Goal: Transaction & Acquisition: Purchase product/service

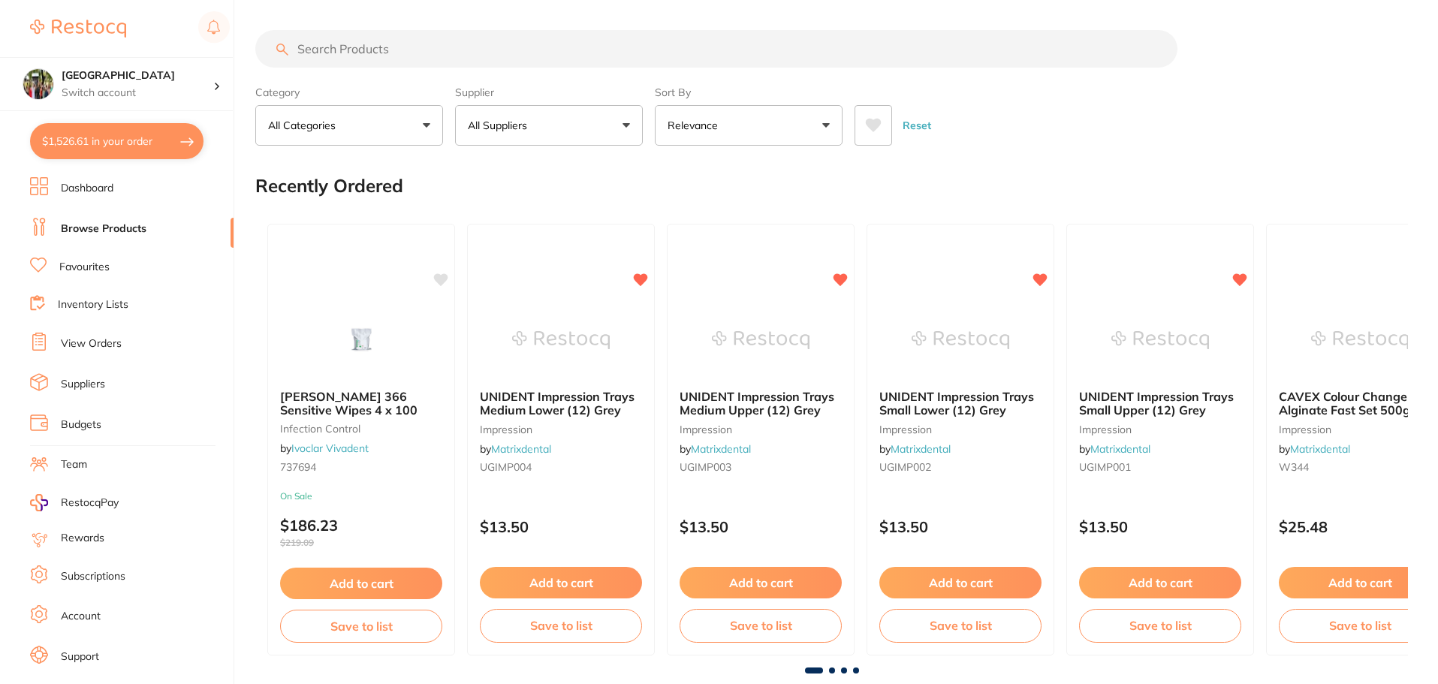
click at [77, 141] on button "$1,526.61 in your order" at bounding box center [117, 141] width 174 height 36
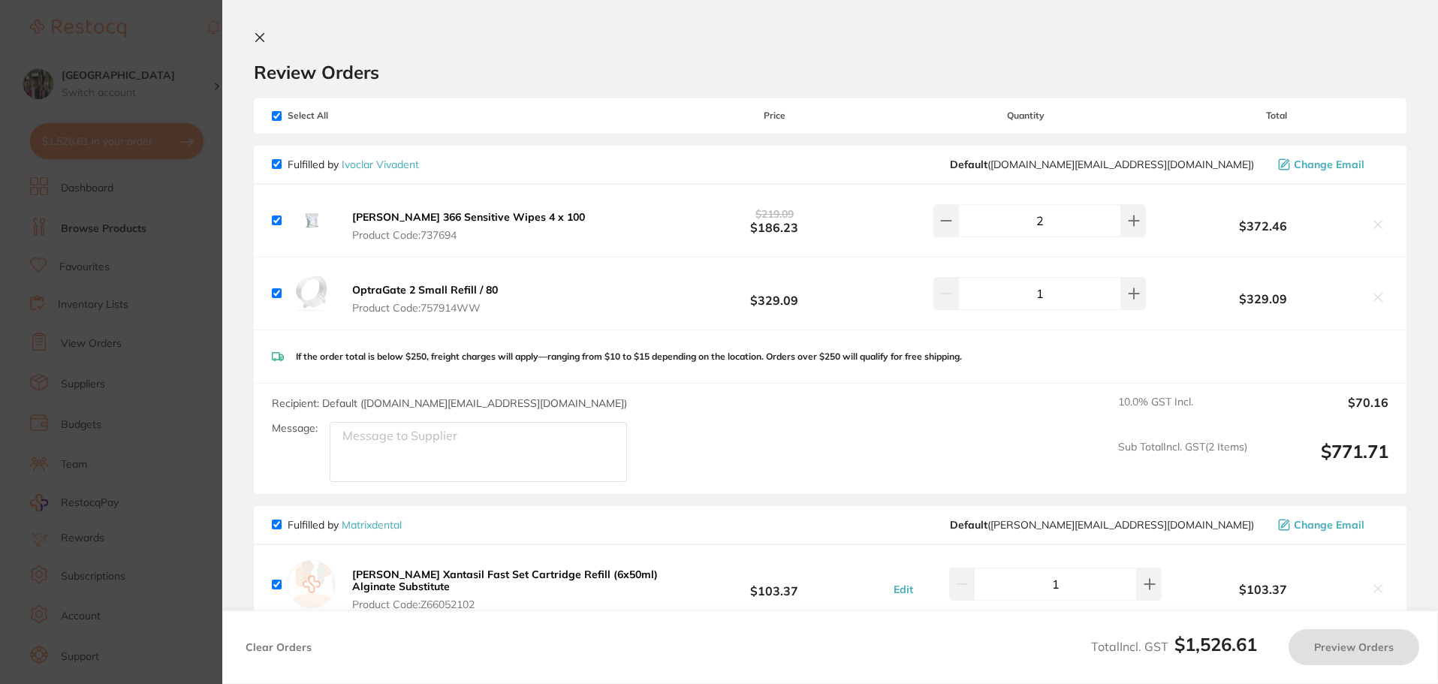
checkbox input "true"
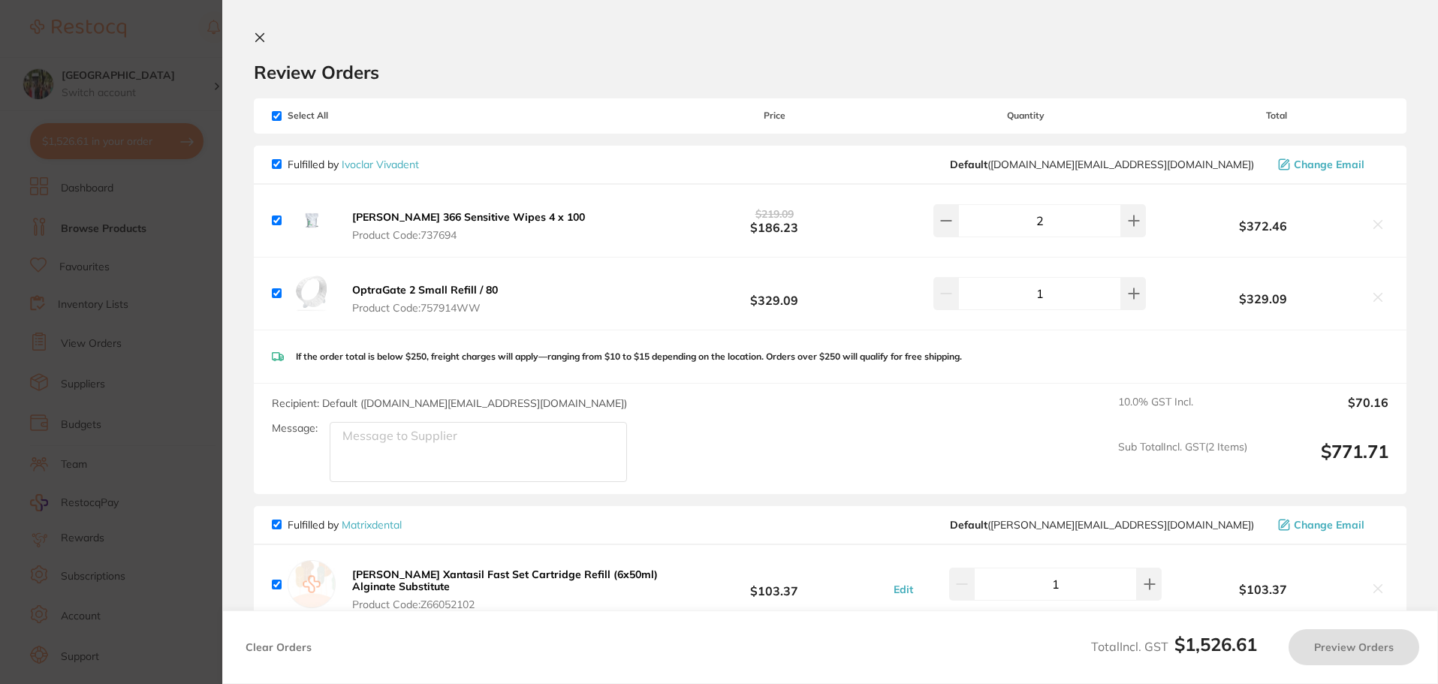
checkbox input "true"
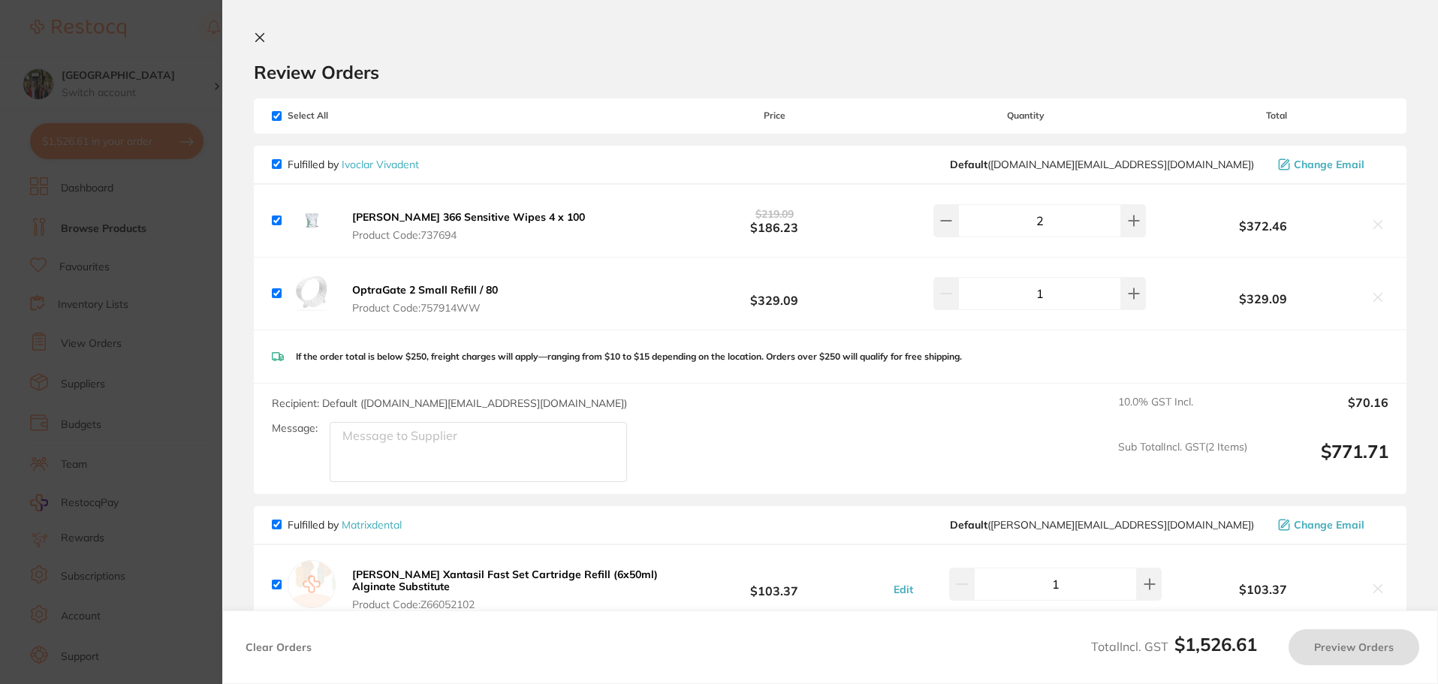
checkbox input "true"
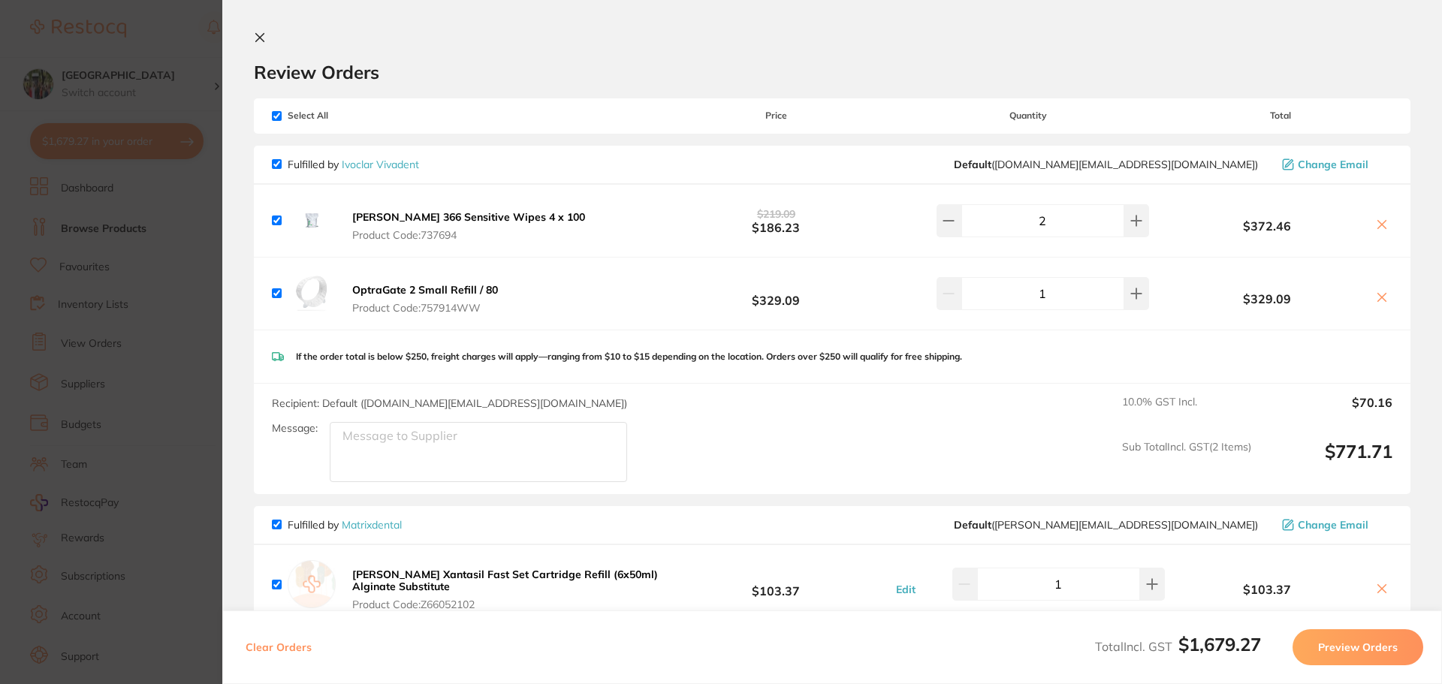
scroll to position [801, 0]
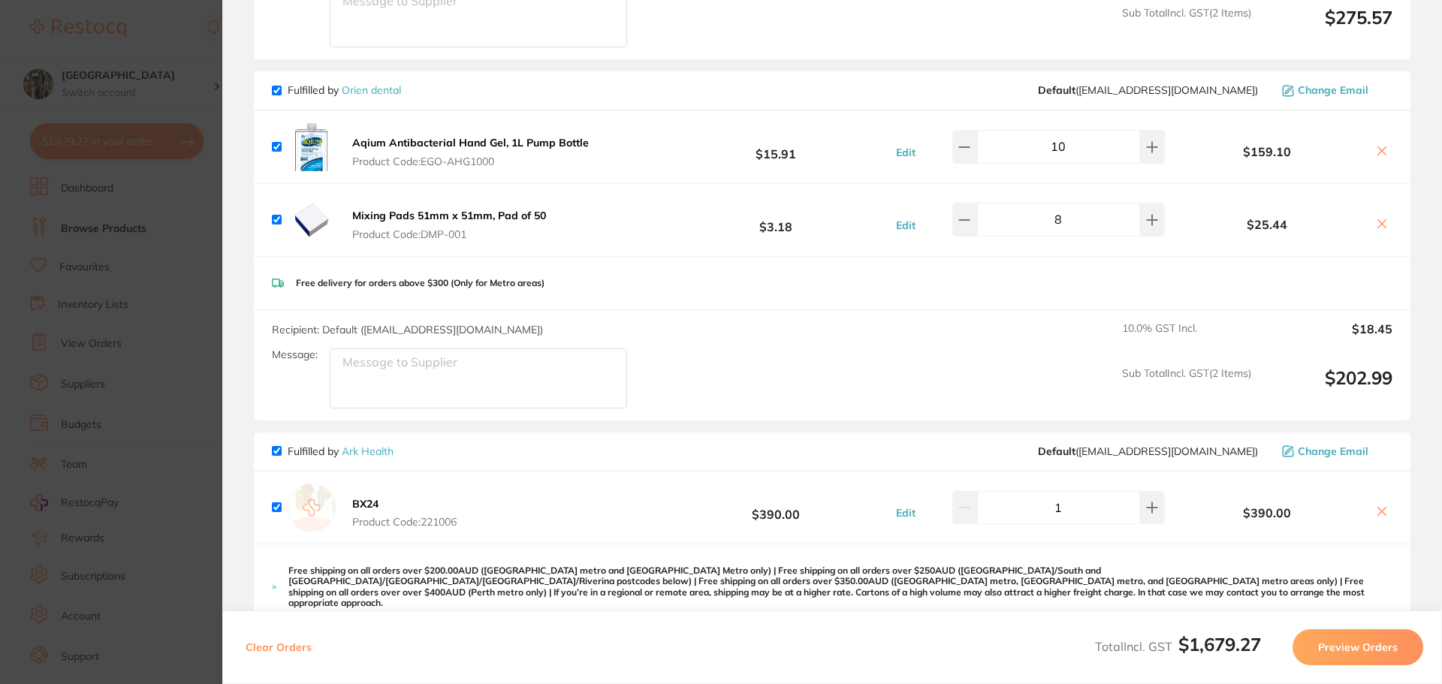
click at [1374, 144] on button at bounding box center [1382, 152] width 21 height 16
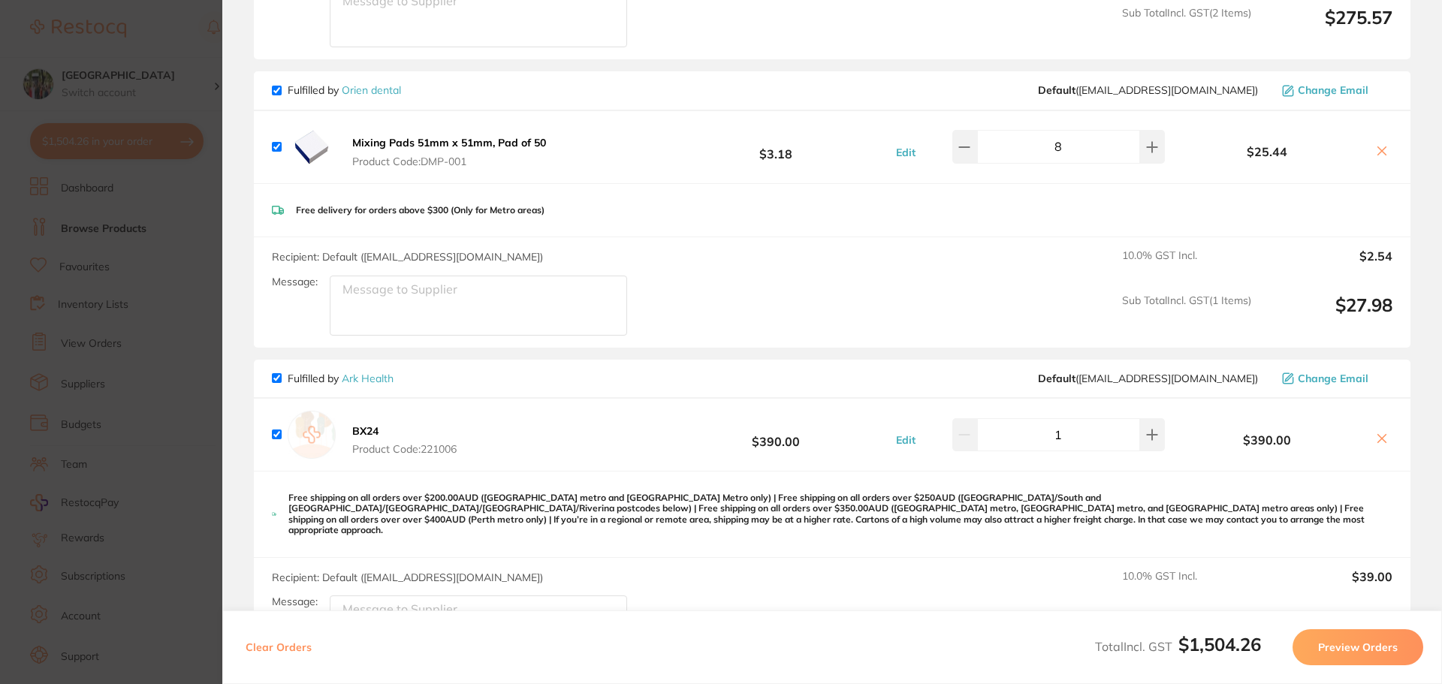
click at [1377, 155] on icon at bounding box center [1382, 151] width 12 height 12
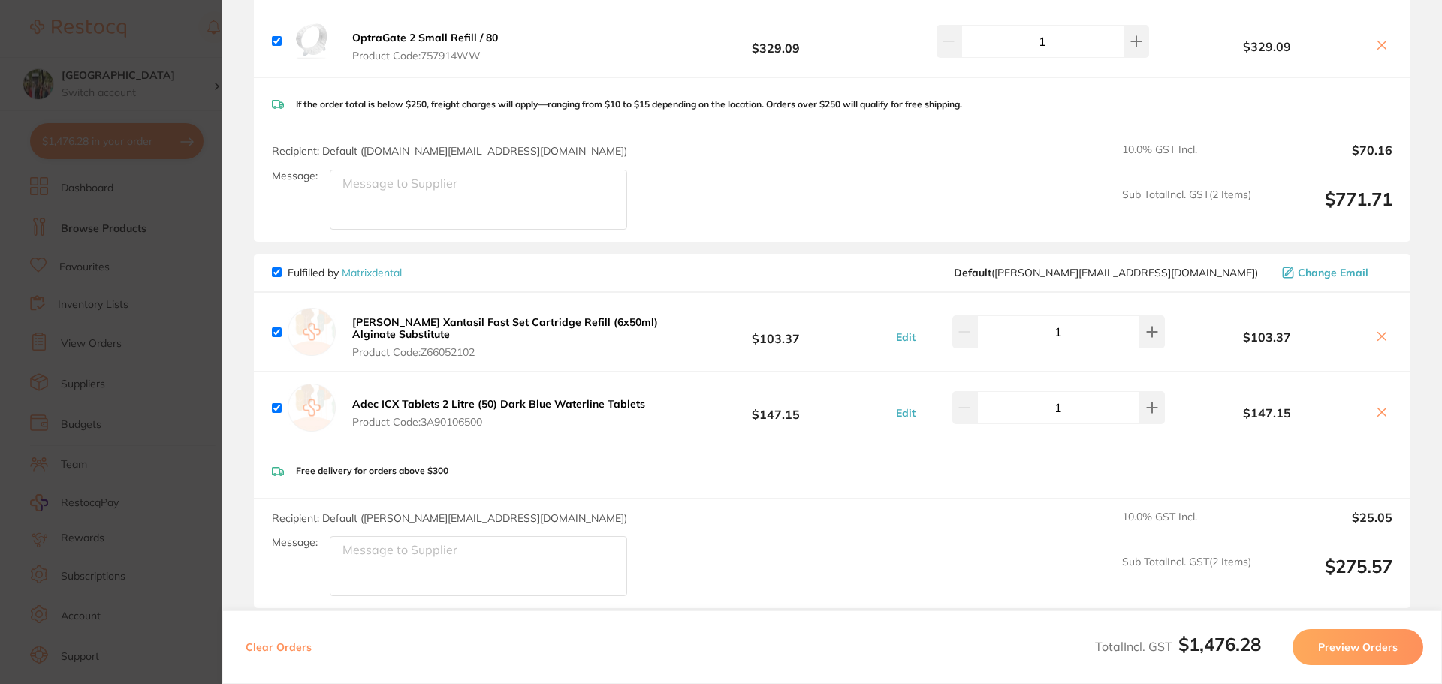
scroll to position [122, 0]
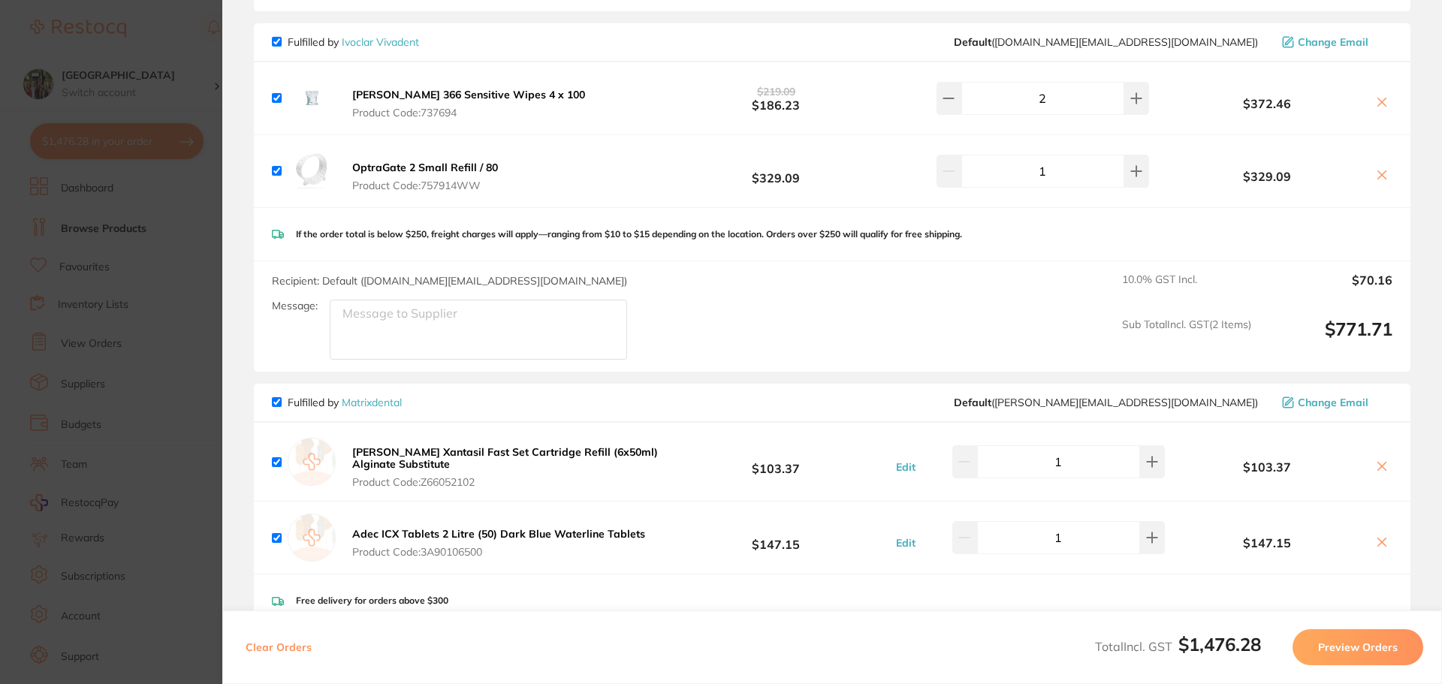
click at [1378, 467] on icon at bounding box center [1382, 466] width 12 height 12
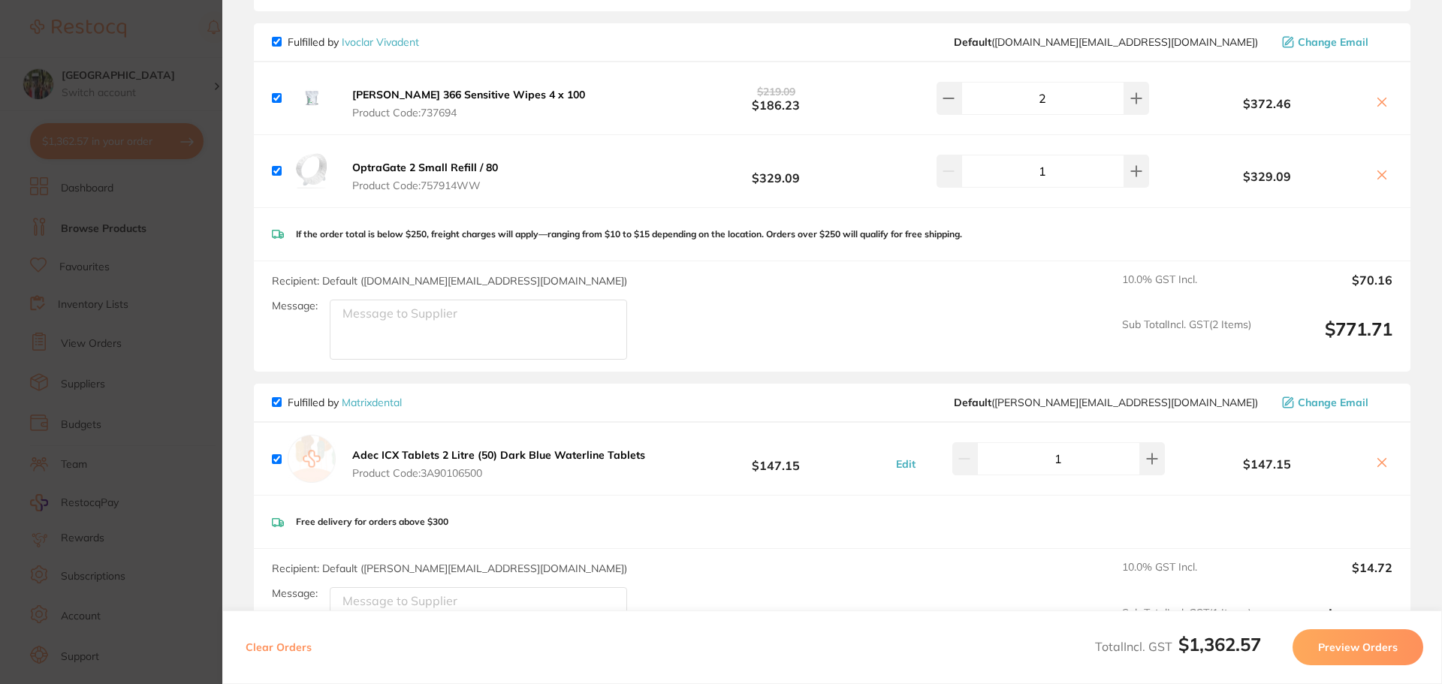
click at [1377, 467] on icon at bounding box center [1382, 463] width 12 height 12
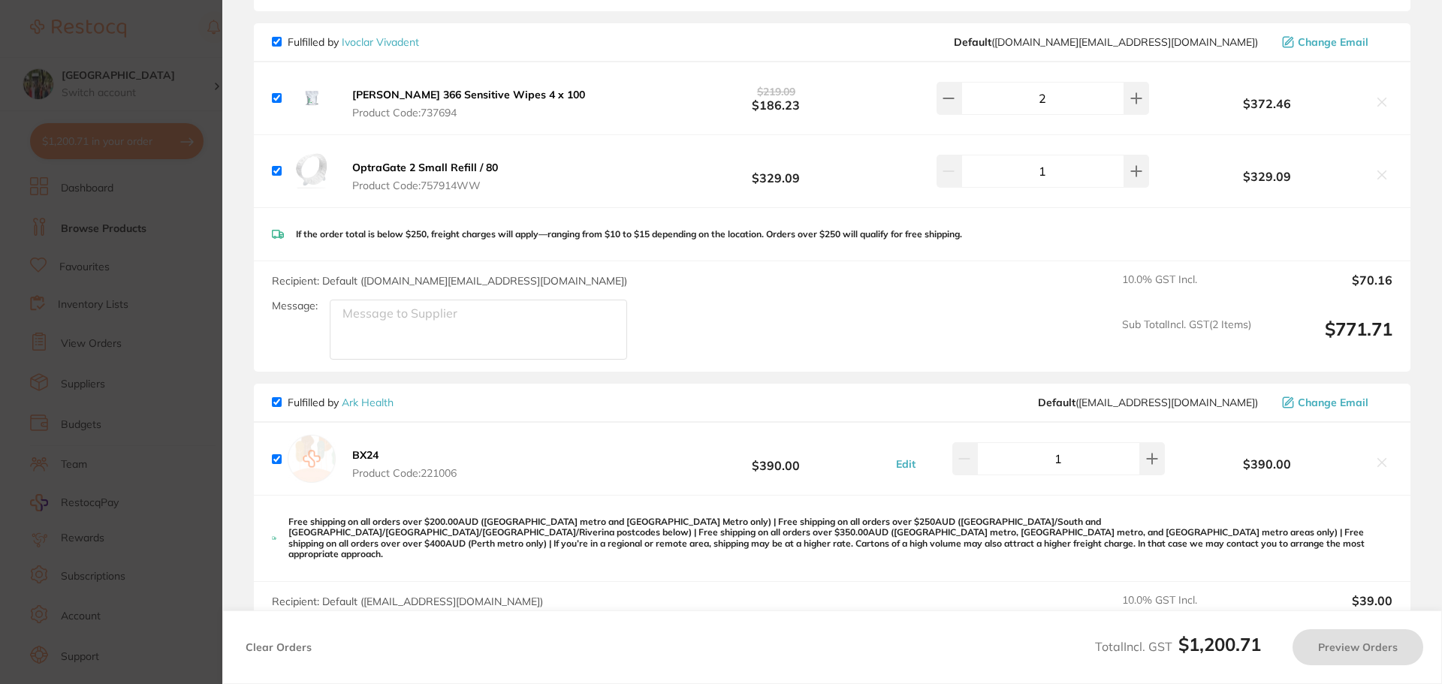
checkbox input "true"
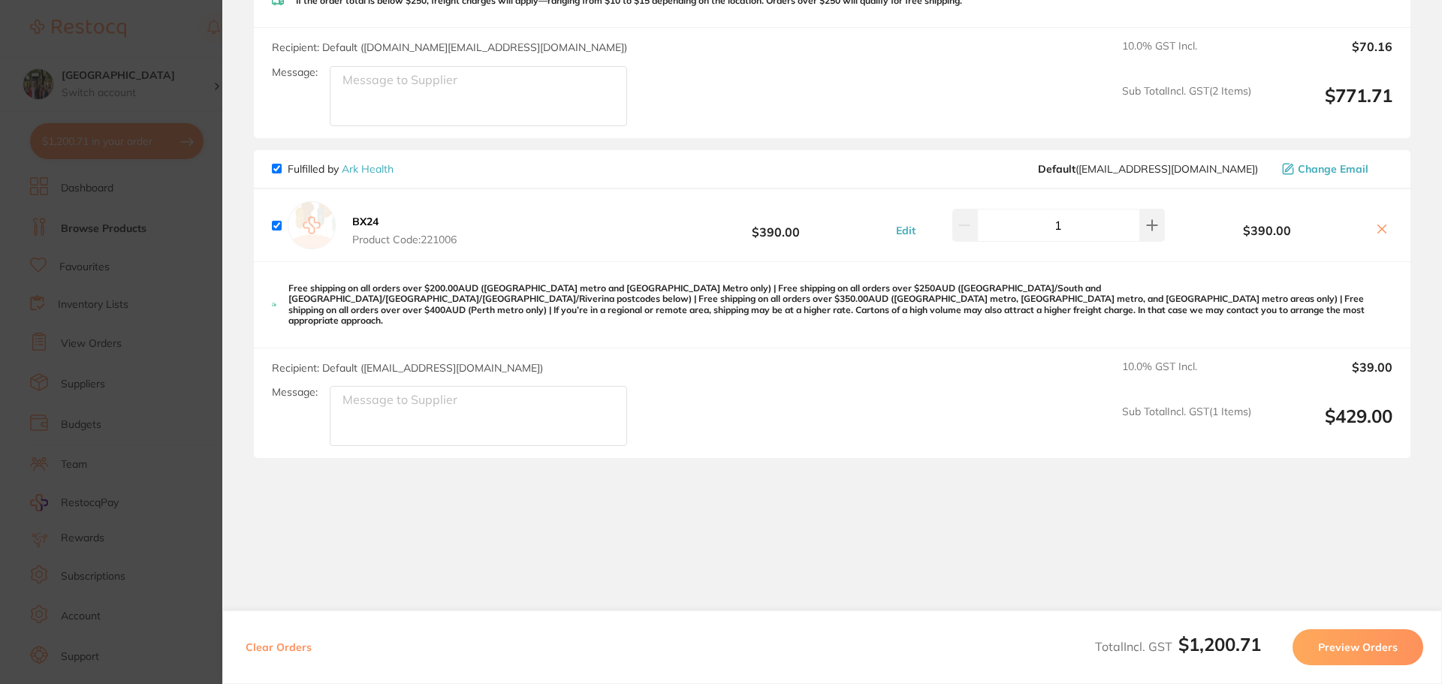
scroll to position [0, 0]
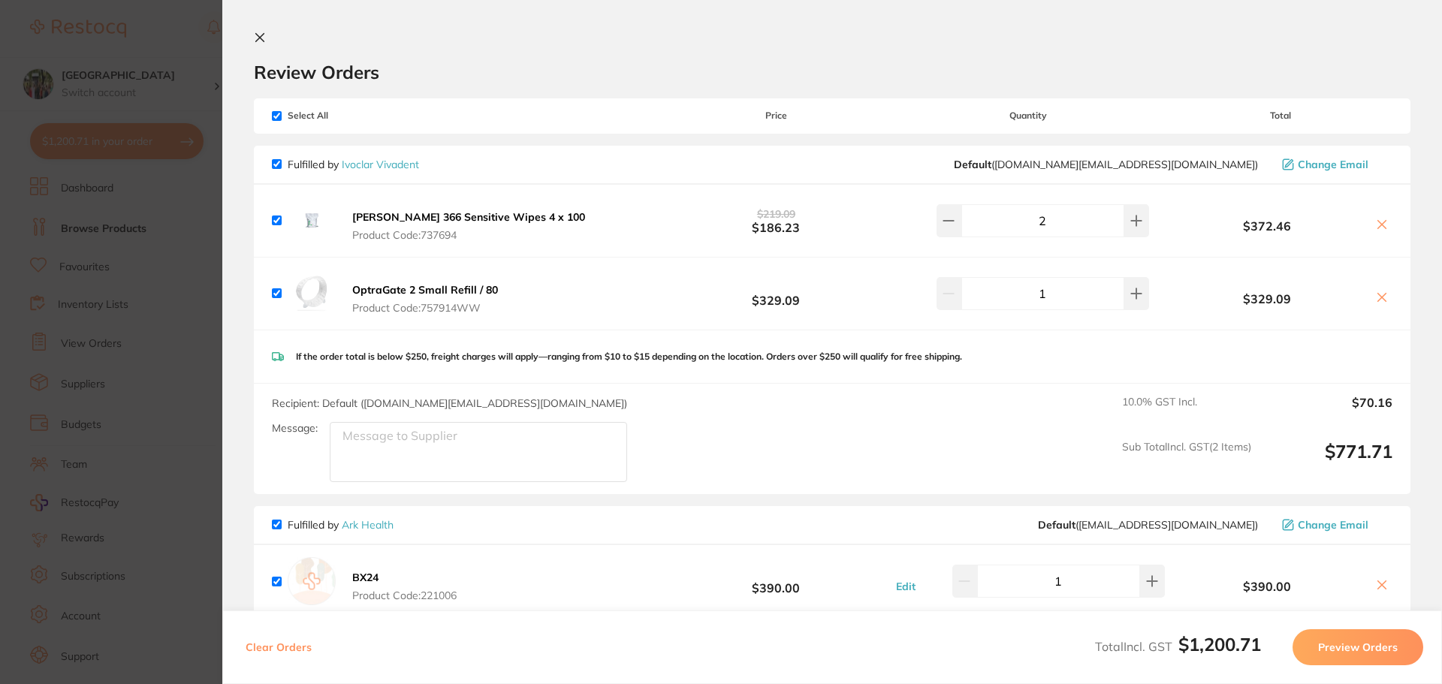
click at [259, 37] on icon at bounding box center [260, 38] width 8 height 8
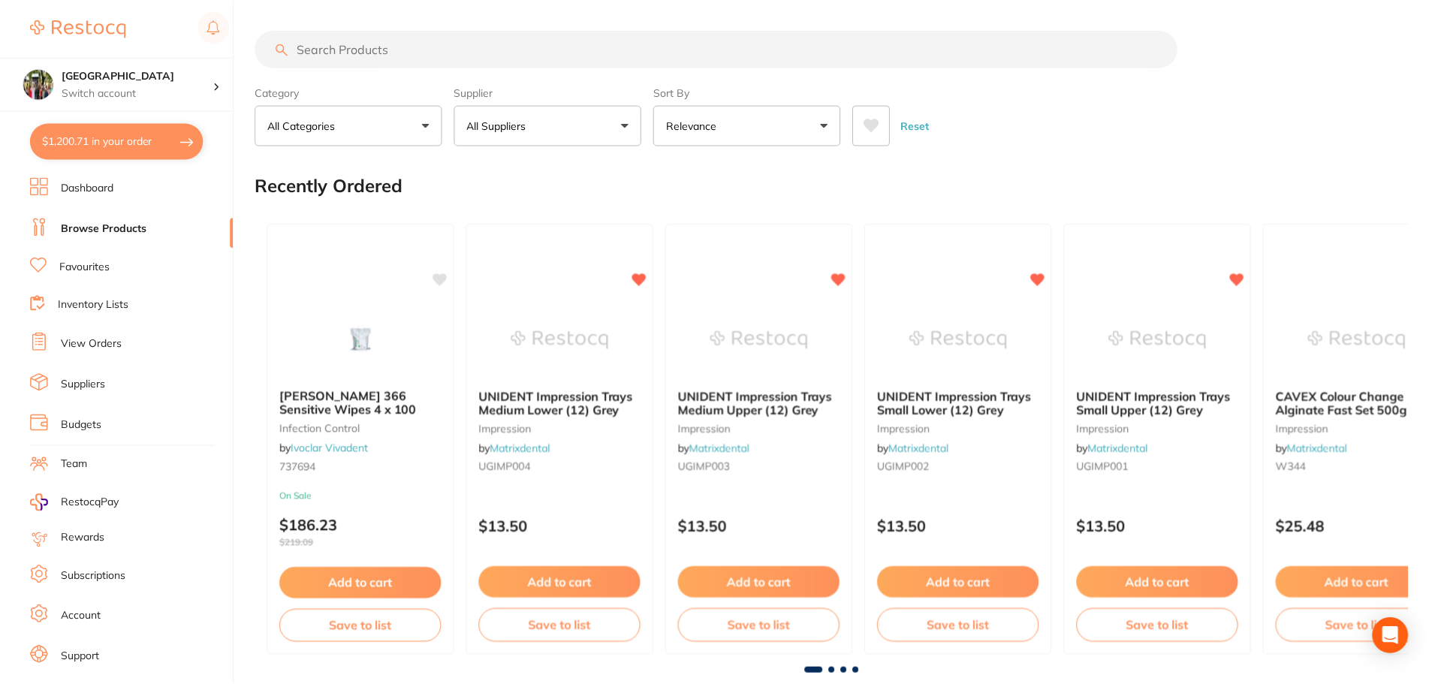
scroll to position [5, 0]
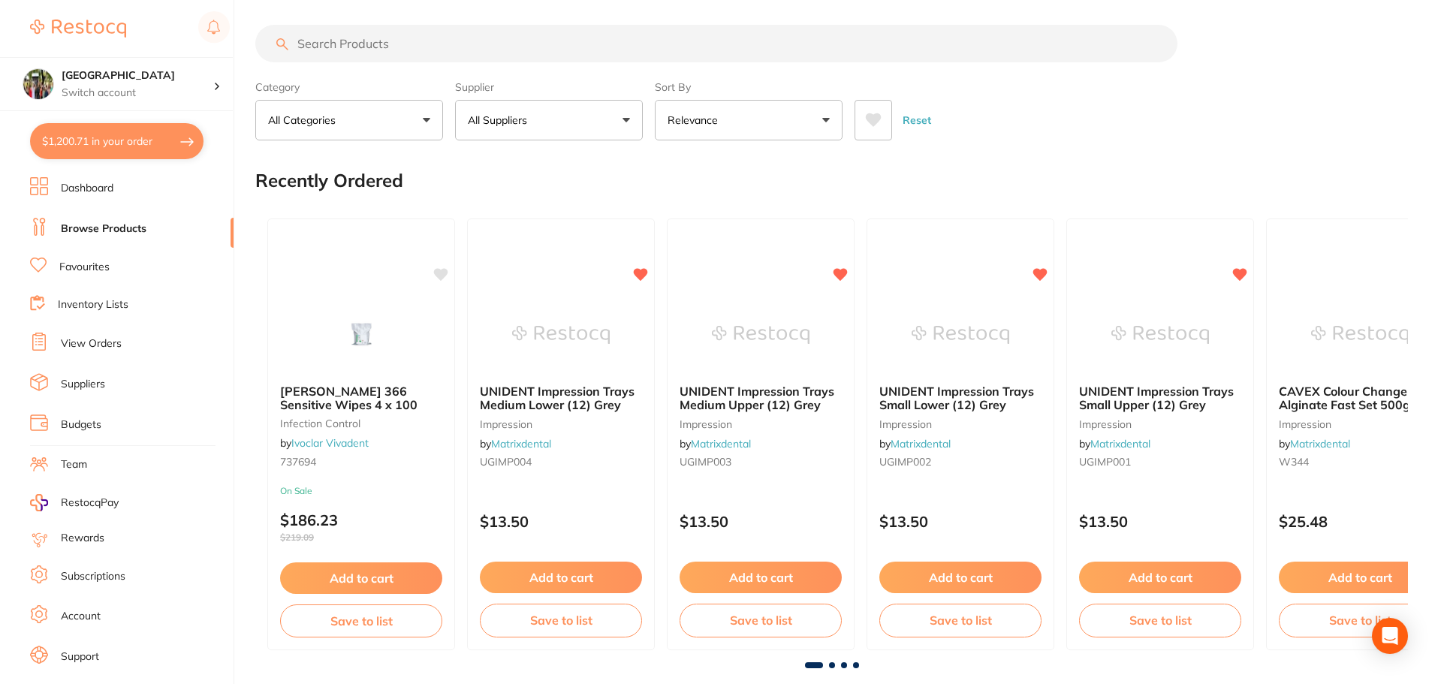
click at [119, 143] on button "$1,200.71 in your order" at bounding box center [117, 141] width 174 height 36
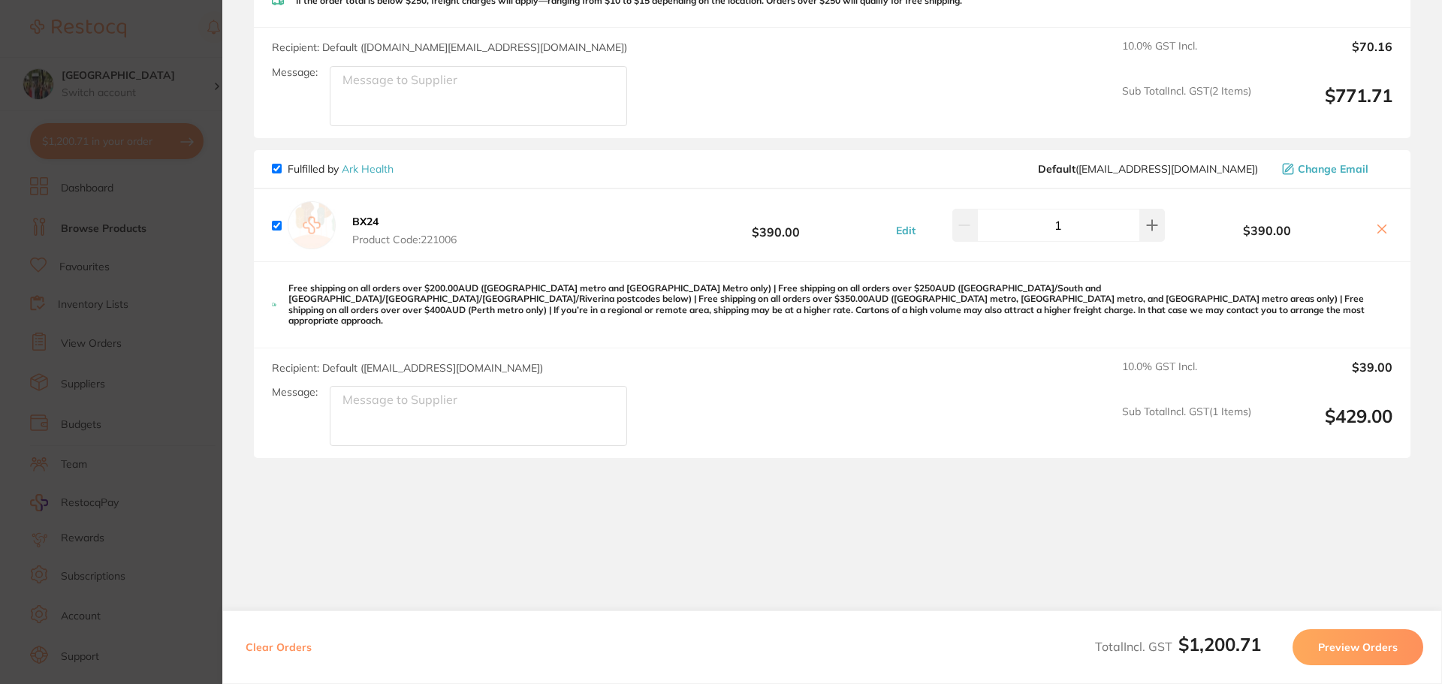
scroll to position [0, 0]
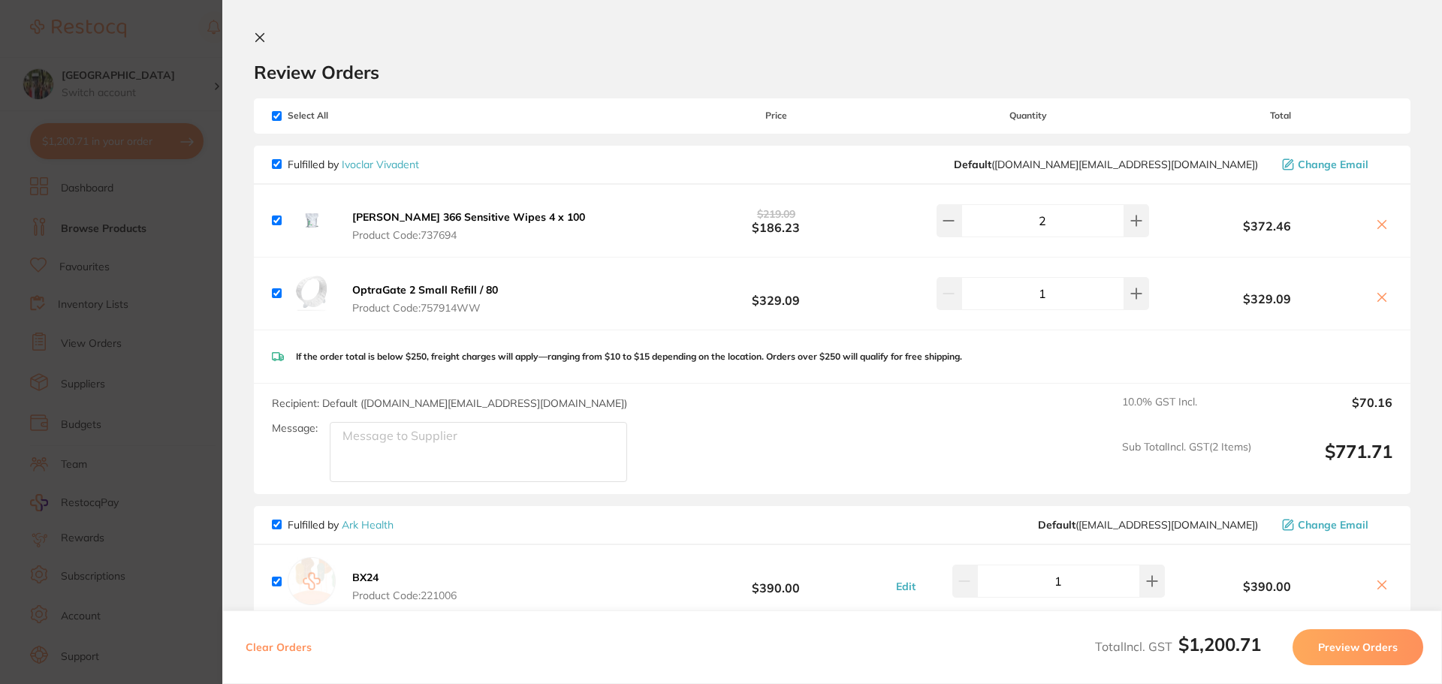
click at [264, 41] on icon at bounding box center [260, 38] width 8 height 8
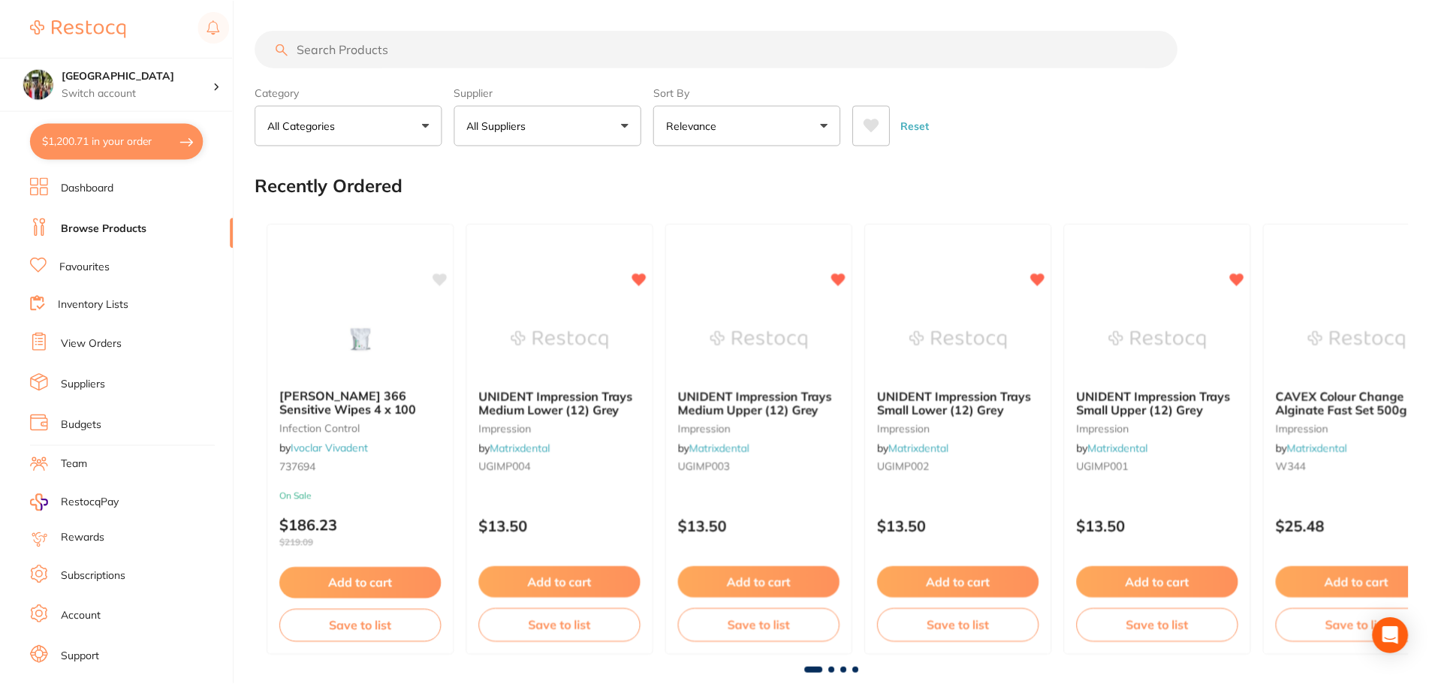
scroll to position [5, 0]
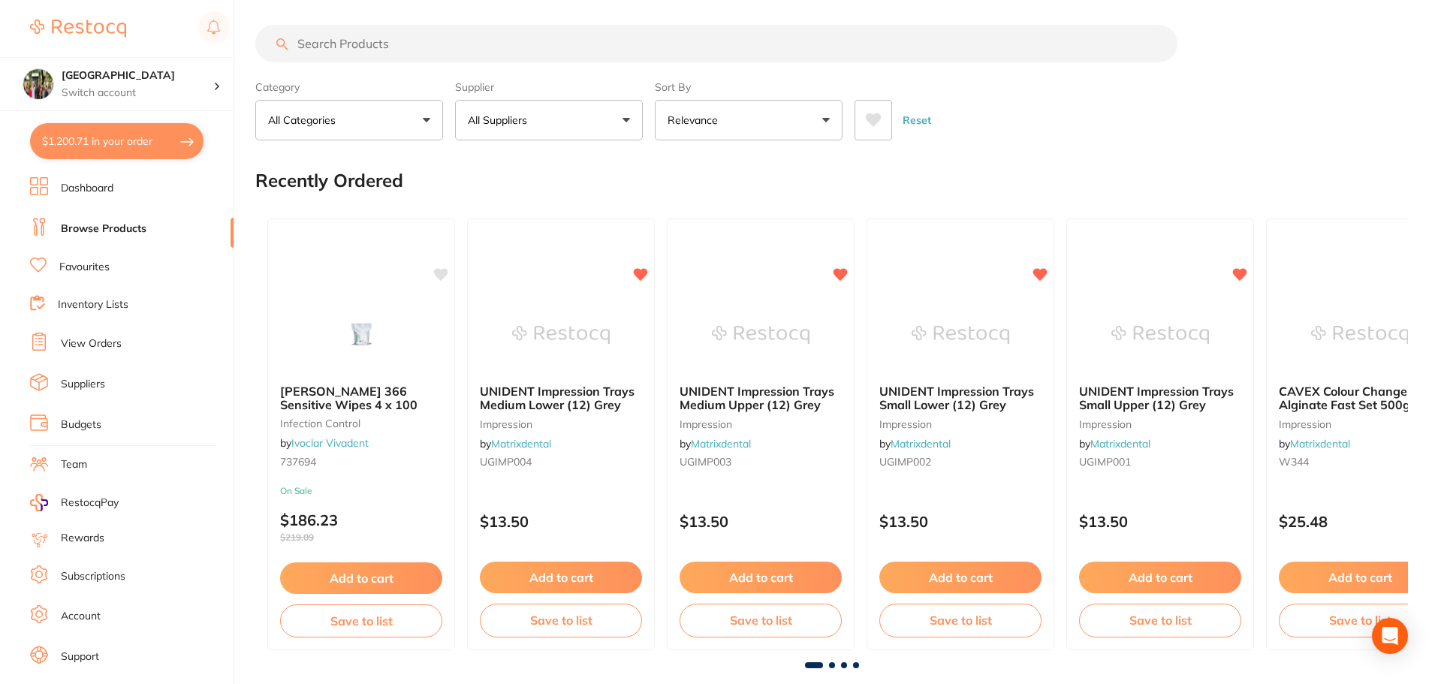
click at [405, 45] on input "search" at bounding box center [716, 44] width 922 height 38
type input "adhesive spray"
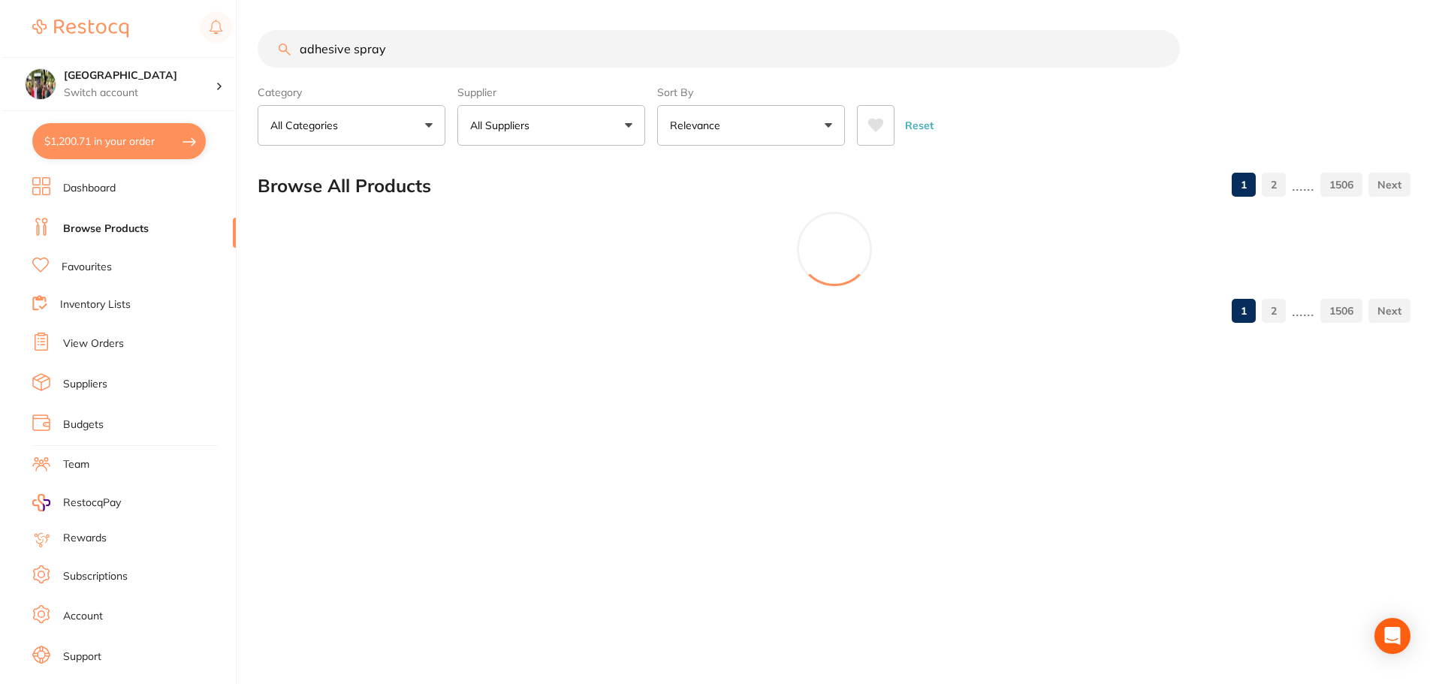
scroll to position [0, 0]
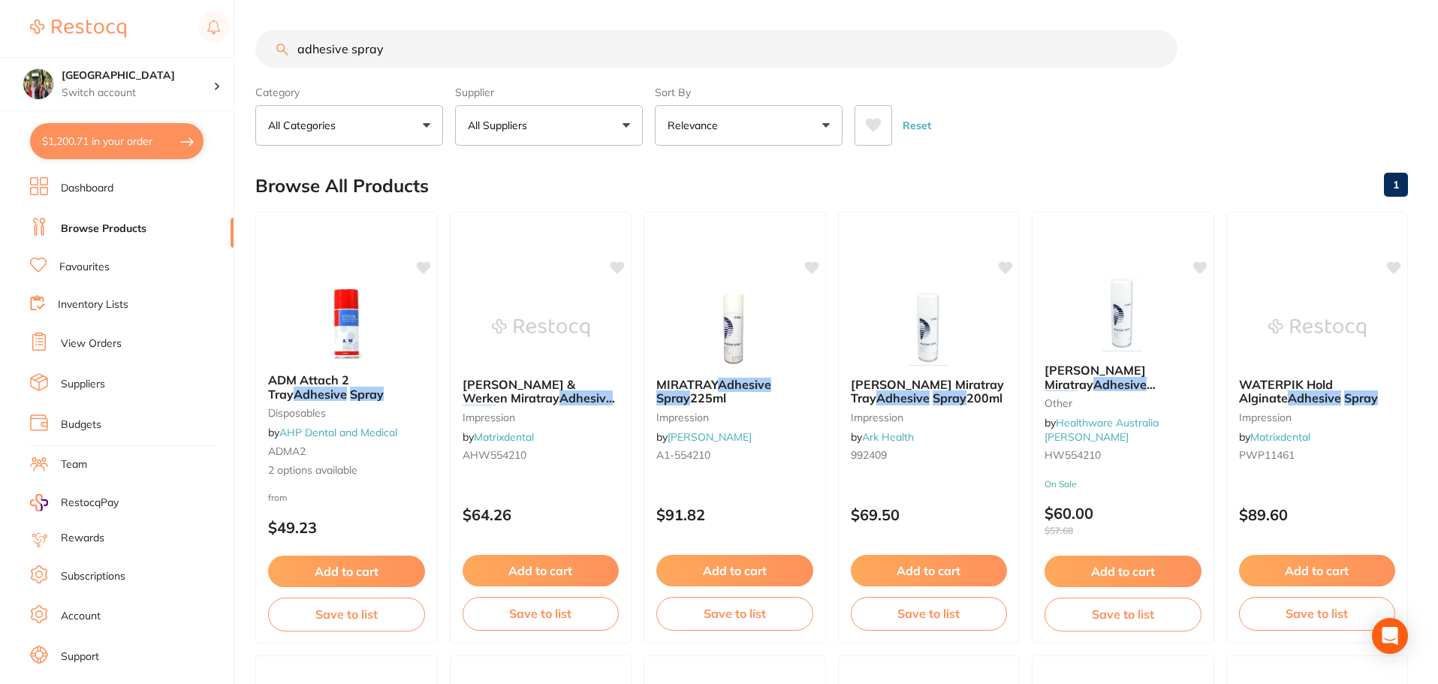
click at [116, 164] on section "Wanneroo Dental Centre Switch account [GEOGRAPHIC_DATA] $1,200.71 in your order…" at bounding box center [117, 342] width 234 height 684
click at [110, 152] on button "$1,200.71 in your order" at bounding box center [117, 141] width 174 height 36
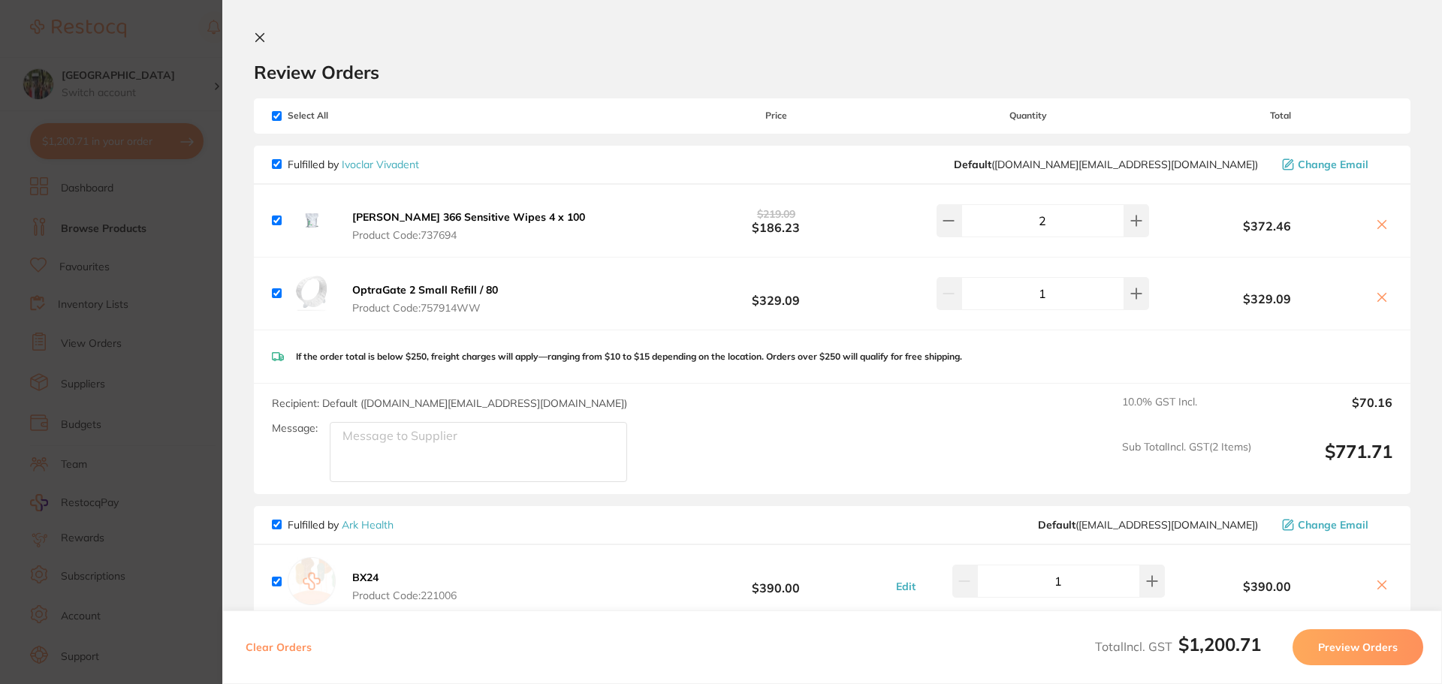
click at [258, 48] on div "Review Orders" at bounding box center [832, 58] width 1157 height 52
click at [259, 41] on icon at bounding box center [260, 38] width 12 height 12
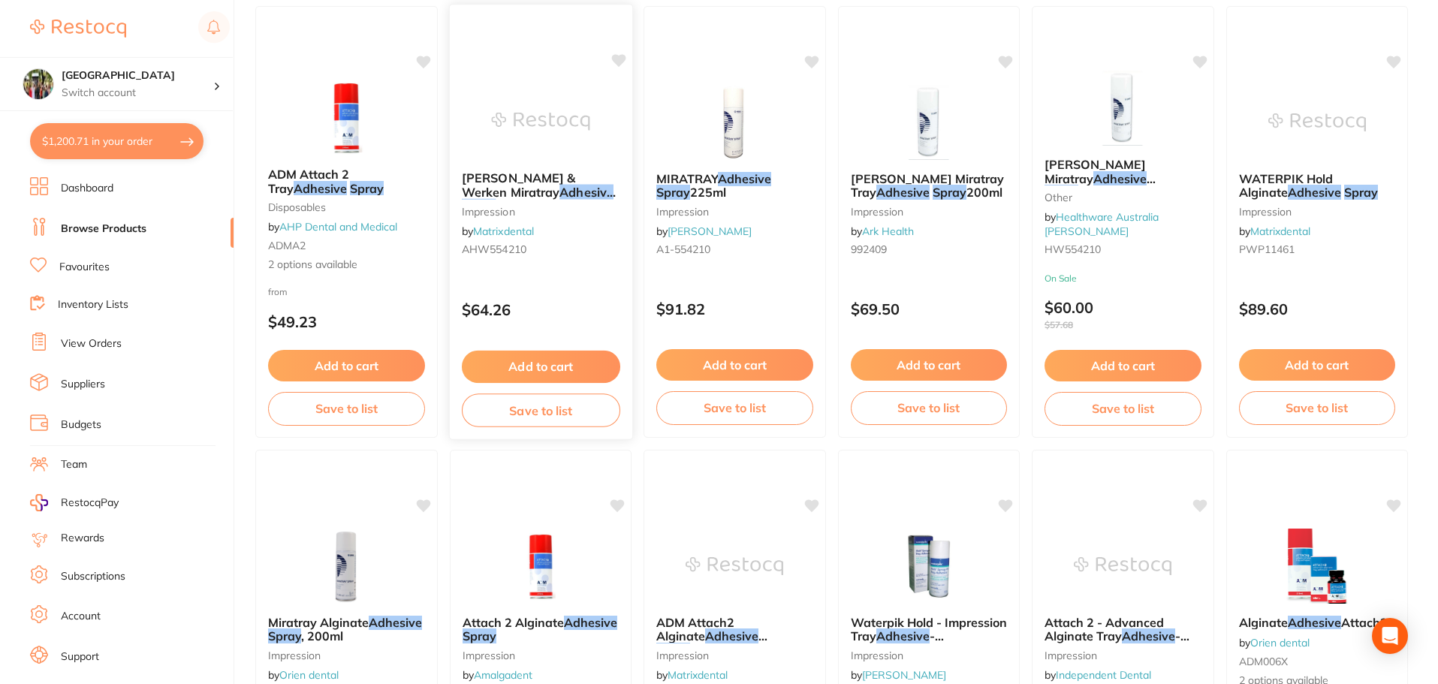
scroll to position [606, 0]
